Goal: Find specific page/section: Find specific page/section

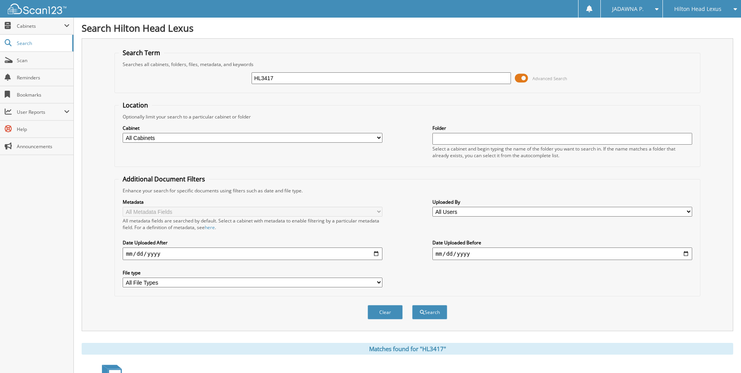
click at [701, 5] on div "Hilton Head Lexus" at bounding box center [702, 9] width 70 height 18
click at [699, 24] on link "Chatham Parkway Lexus" at bounding box center [702, 28] width 78 height 21
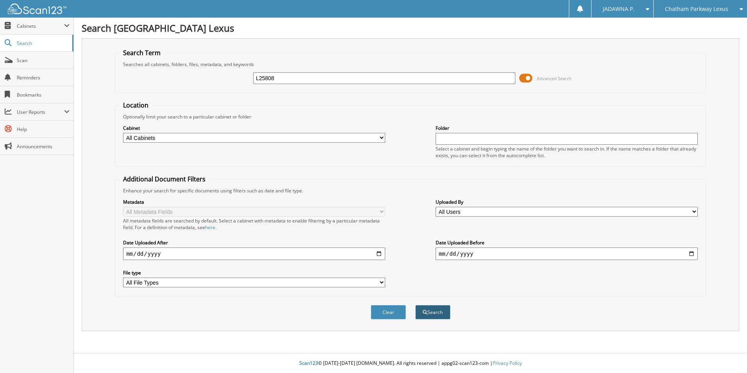
type input "L25808"
click at [440, 316] on button "Search" at bounding box center [432, 312] width 35 height 14
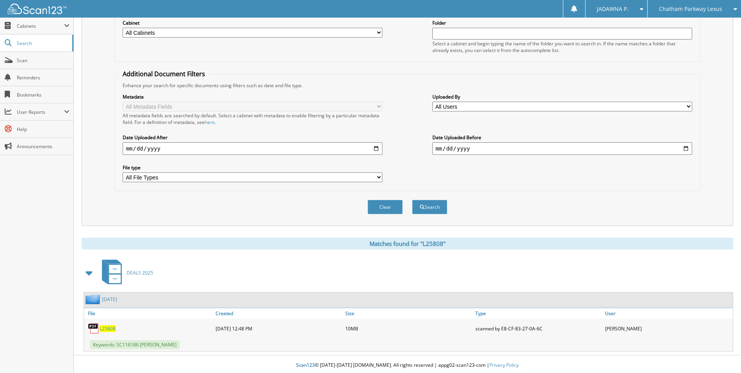
scroll to position [107, 0]
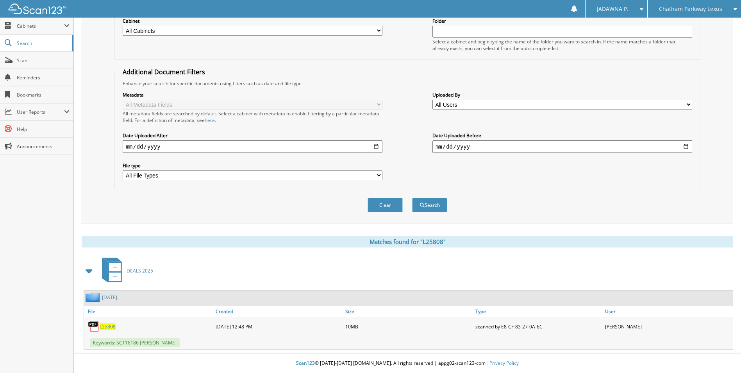
click at [103, 325] on span "L25808" at bounding box center [108, 326] width 16 height 7
click at [665, 7] on span "Chatham Parkway Lexus" at bounding box center [690, 9] width 63 height 5
click at [675, 23] on link "Hilton Head Lexus" at bounding box center [693, 25] width 93 height 14
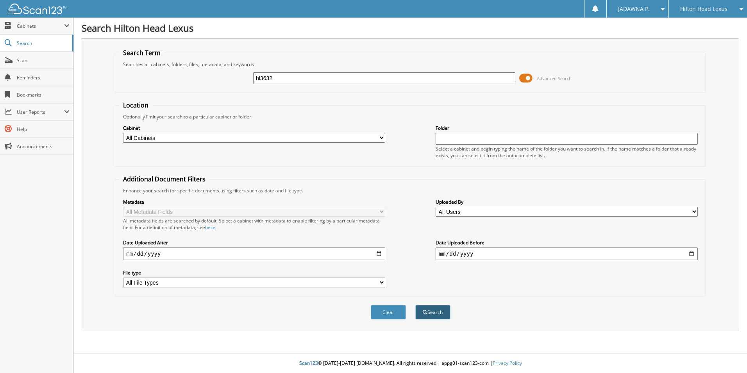
type input "hl3632"
click at [429, 309] on button "Search" at bounding box center [432, 312] width 35 height 14
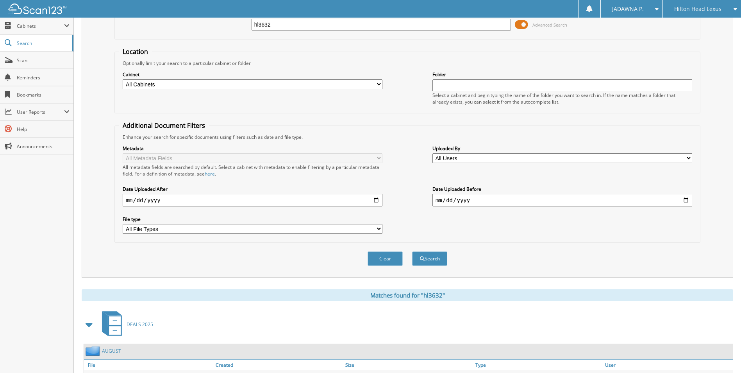
scroll to position [107, 0]
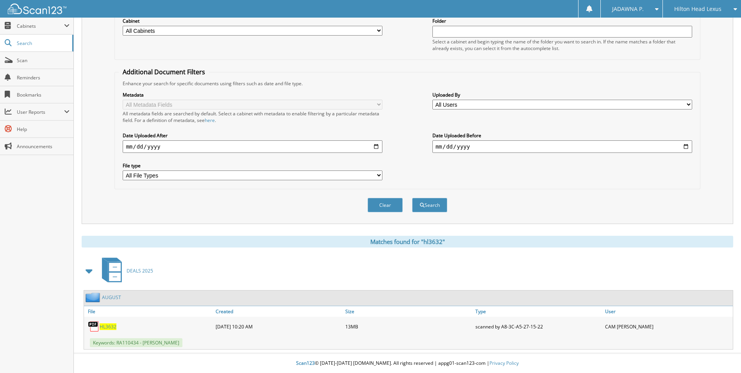
click at [102, 326] on span "HL3632" at bounding box center [108, 326] width 17 height 7
